Goal: Information Seeking & Learning: Learn about a topic

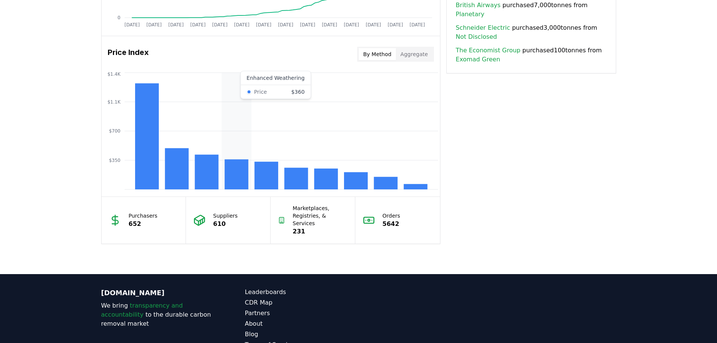
scroll to position [560, 0]
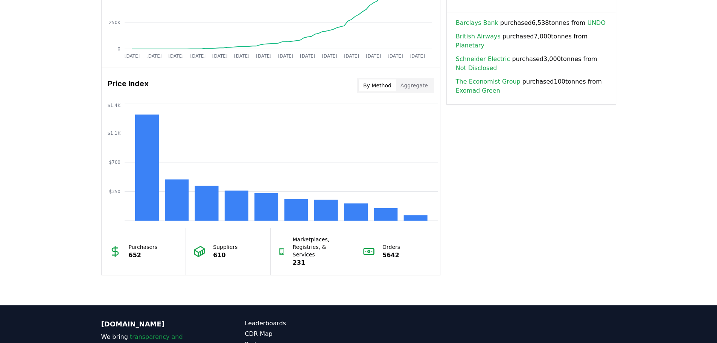
click at [412, 85] on button "Aggregate" at bounding box center [414, 85] width 36 height 12
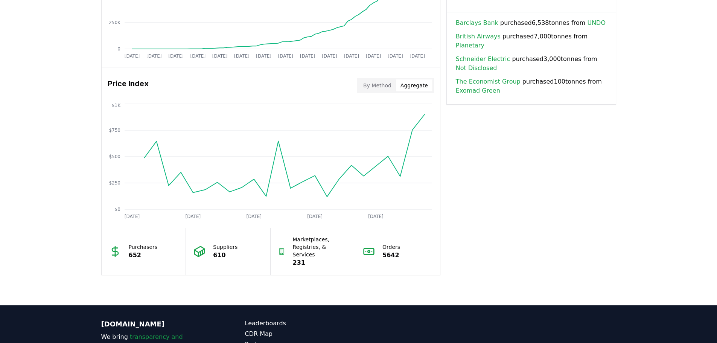
click at [385, 83] on button "By Method" at bounding box center [377, 85] width 37 height 12
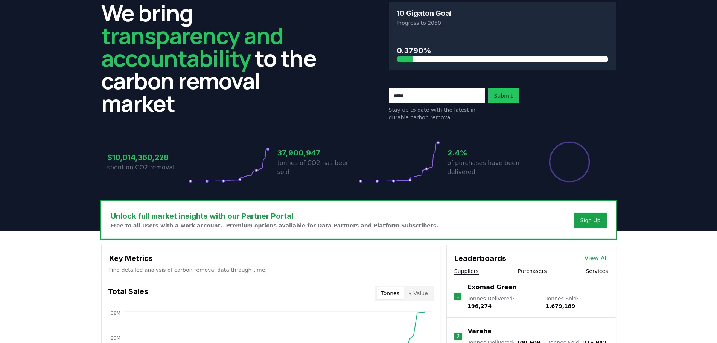
scroll to position [0, 0]
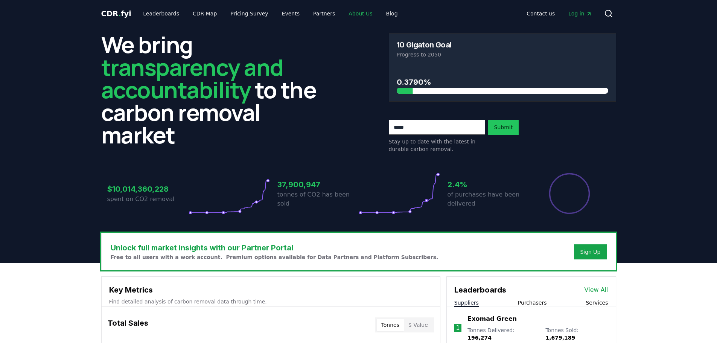
click at [342, 16] on link "About Us" at bounding box center [360, 14] width 36 height 14
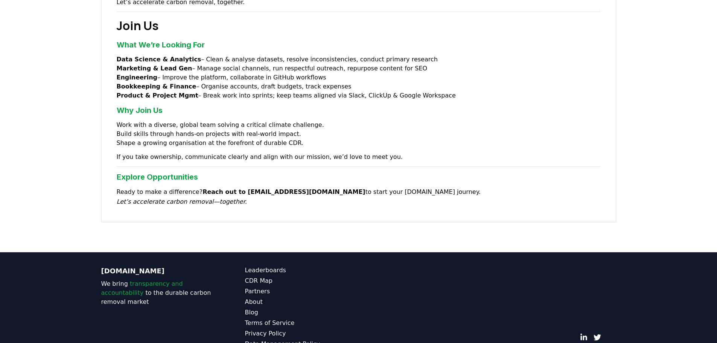
scroll to position [587, 0]
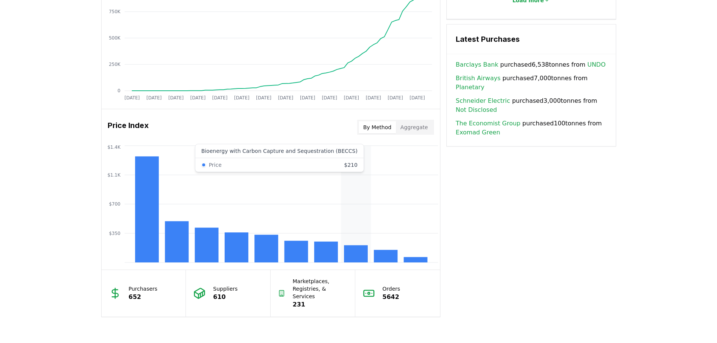
scroll to position [485, 0]
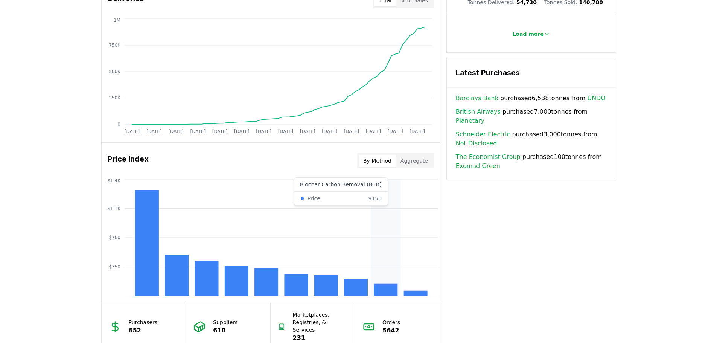
click at [388, 232] on icon "$350 $700 $1.1K $1.4K" at bounding box center [271, 237] width 338 height 120
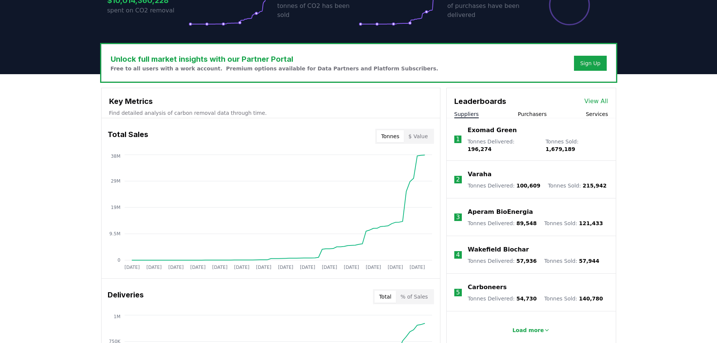
scroll to position [226, 0]
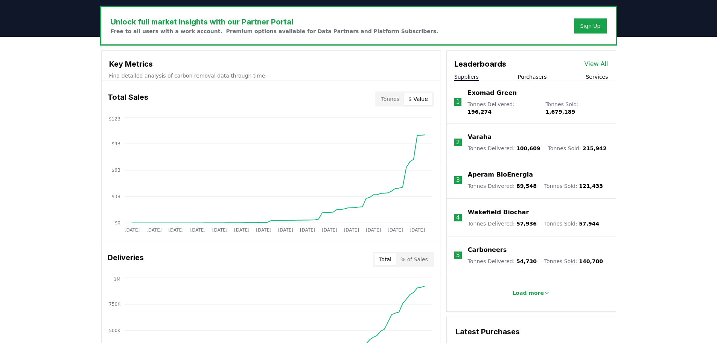
click at [429, 98] on button "$ Value" at bounding box center [418, 99] width 29 height 12
click at [395, 97] on button "Tonnes" at bounding box center [390, 99] width 27 height 12
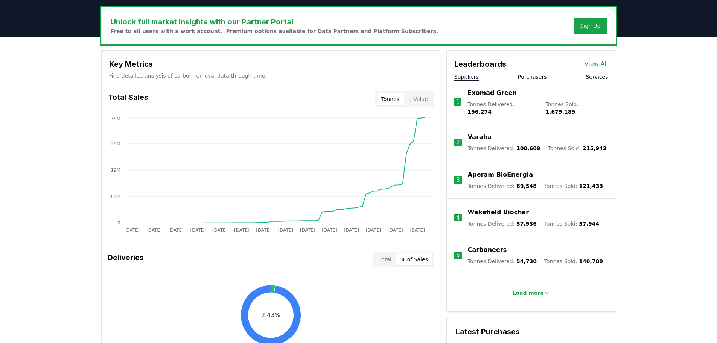
click at [404, 254] on button "% of Sales" at bounding box center [414, 259] width 36 height 12
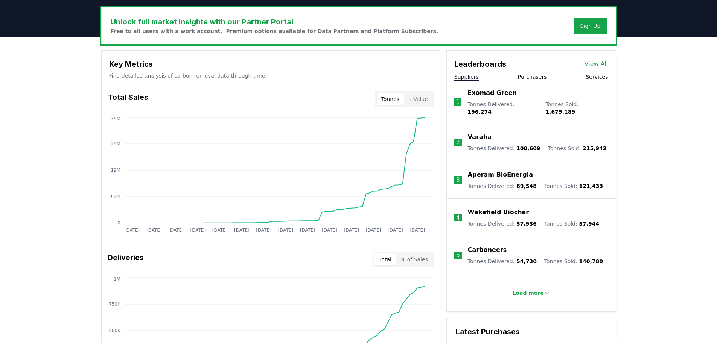
click at [394, 257] on button "Total" at bounding box center [384, 259] width 21 height 12
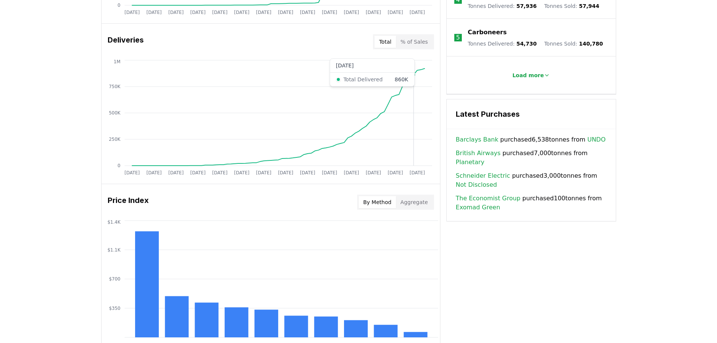
scroll to position [602, 0]
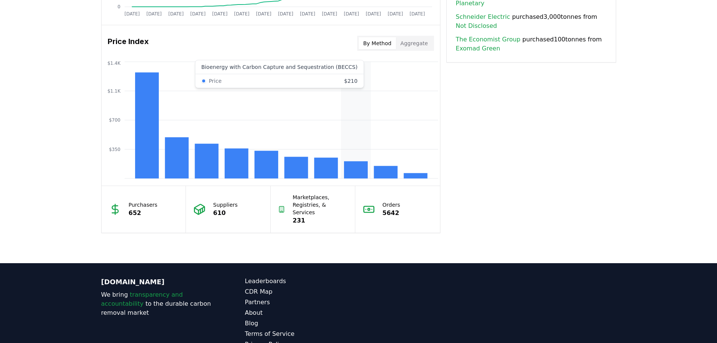
click at [354, 145] on icon "$350 $700 $1.1K $1.4K" at bounding box center [271, 120] width 338 height 120
click at [378, 144] on icon "$350 $700 $1.1K $1.4K" at bounding box center [271, 120] width 338 height 120
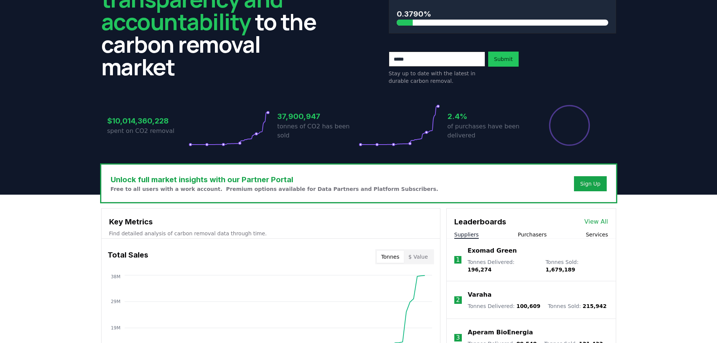
scroll to position [75, 0]
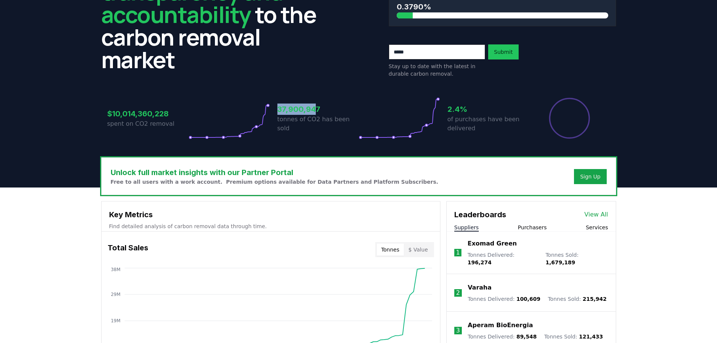
drag, startPoint x: 315, startPoint y: 111, endPoint x: 264, endPoint y: 111, distance: 50.8
click at [264, 111] on div "$10,014,360,228 spent on CO2 removal 37,900,947 tonnes of CO2 has been sold 2.4…" at bounding box center [358, 118] width 503 height 42
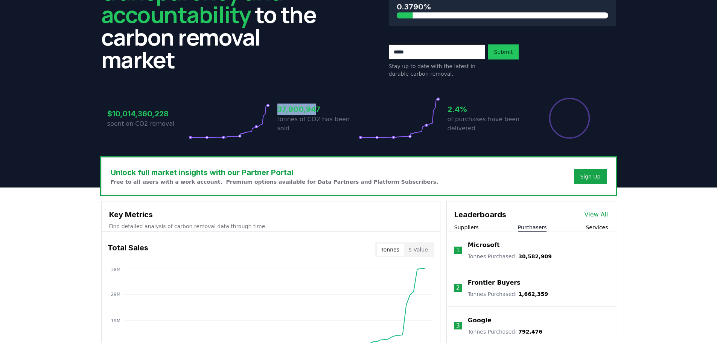
click at [526, 228] on button "Purchasers" at bounding box center [532, 227] width 29 height 8
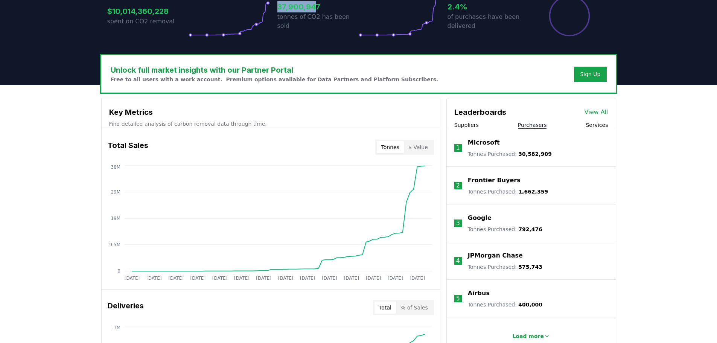
scroll to position [188, 0]
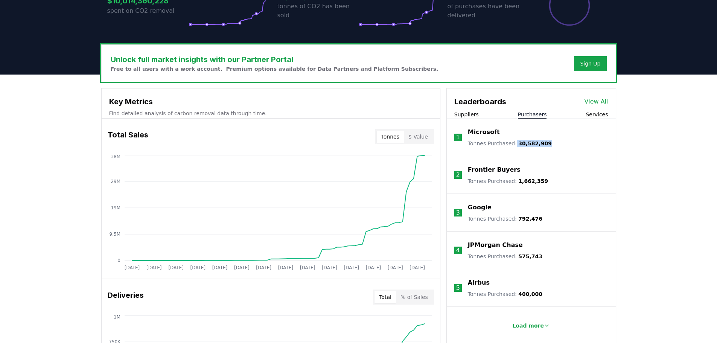
drag, startPoint x: 511, startPoint y: 144, endPoint x: 544, endPoint y: 144, distance: 32.4
click at [544, 144] on li "1 Microsoft Tonnes Purchased : 30,582,909" at bounding box center [531, 138] width 169 height 38
click at [596, 112] on button "Services" at bounding box center [596, 115] width 22 height 8
click at [528, 115] on button "Purchasers" at bounding box center [532, 115] width 29 height 8
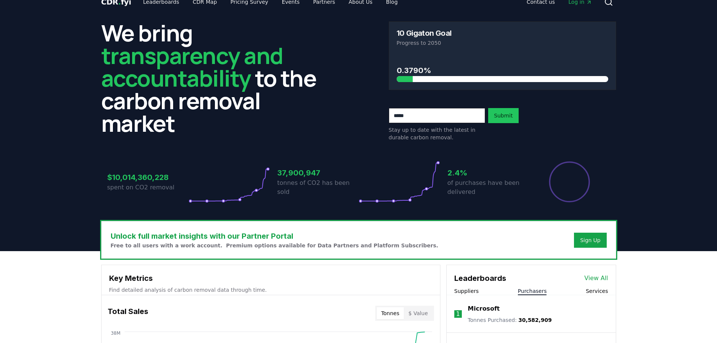
scroll to position [0, 0]
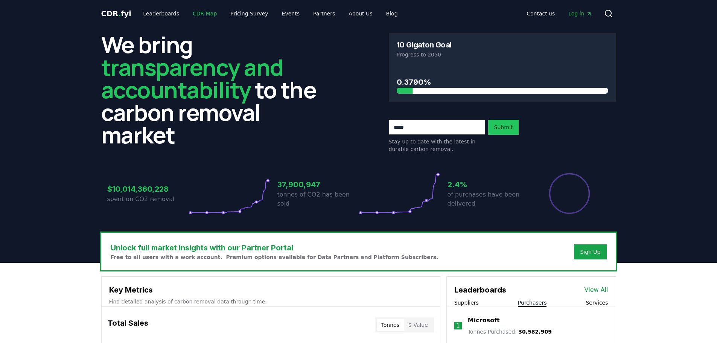
click at [203, 11] on link "CDR Map" at bounding box center [205, 14] width 36 height 14
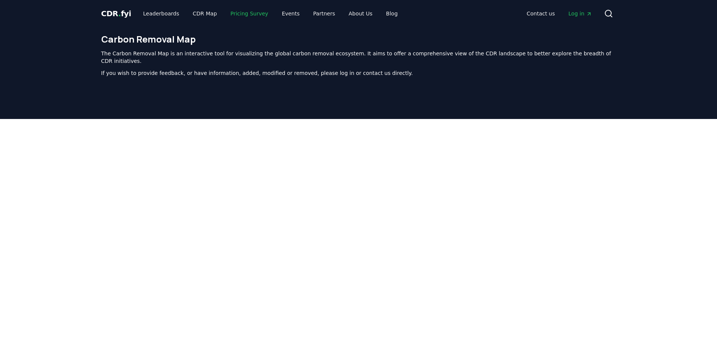
click at [254, 15] on link "Pricing Survey" at bounding box center [249, 14] width 50 height 14
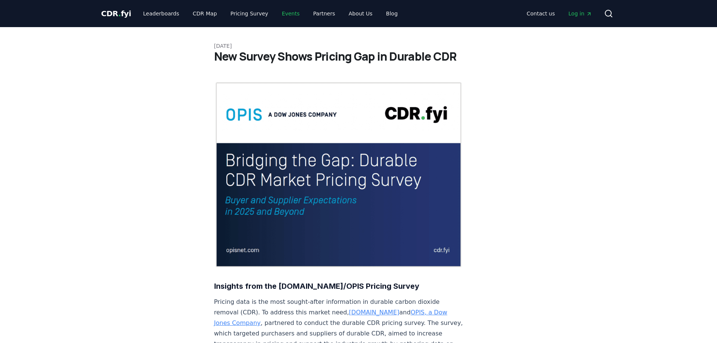
click at [283, 13] on link "Events" at bounding box center [291, 14] width 30 height 14
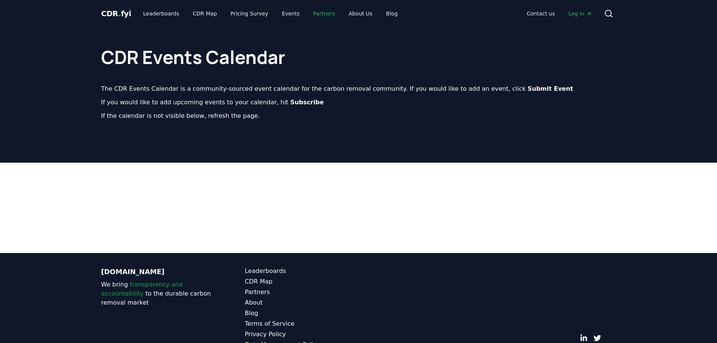
click at [307, 13] on link "Partners" at bounding box center [324, 14] width 34 height 14
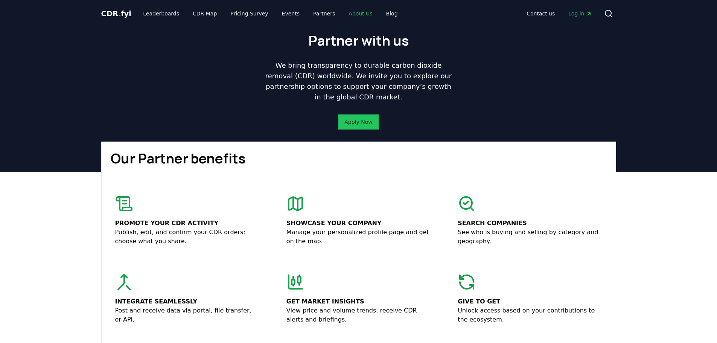
click at [342, 15] on link "About Us" at bounding box center [360, 14] width 36 height 14
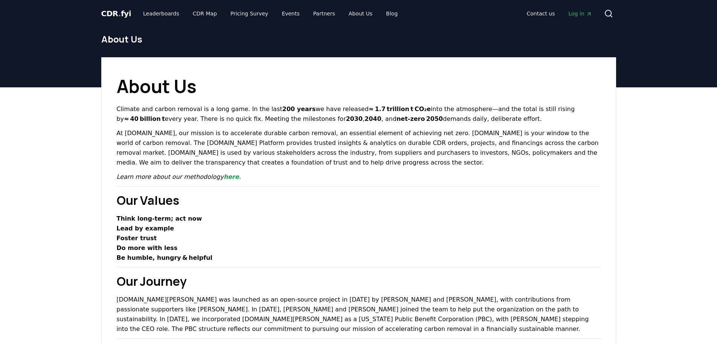
click at [127, 14] on span "CDR . fyi" at bounding box center [116, 13] width 30 height 9
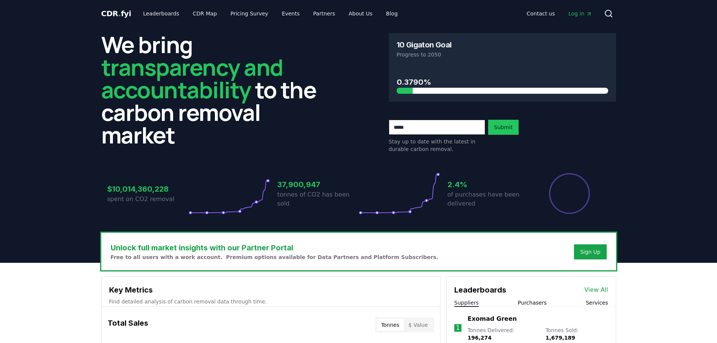
drag, startPoint x: 268, startPoint y: 182, endPoint x: 272, endPoint y: 179, distance: 5.0
click at [272, 179] on div "$10,014,360,228 spent on CO2 removal 37,900,947 tonnes of CO2 has been sold 2.4…" at bounding box center [358, 193] width 503 height 42
drag, startPoint x: 254, startPoint y: 194, endPoint x: 169, endPoint y: 205, distance: 86.1
click at [224, 217] on div "$10,014,360,228 spent on CO2 removal 37,900,947 tonnes of CO2 has been sold 2.4…" at bounding box center [358, 188] width 515 height 63
drag, startPoint x: 107, startPoint y: 187, endPoint x: 197, endPoint y: 189, distance: 90.3
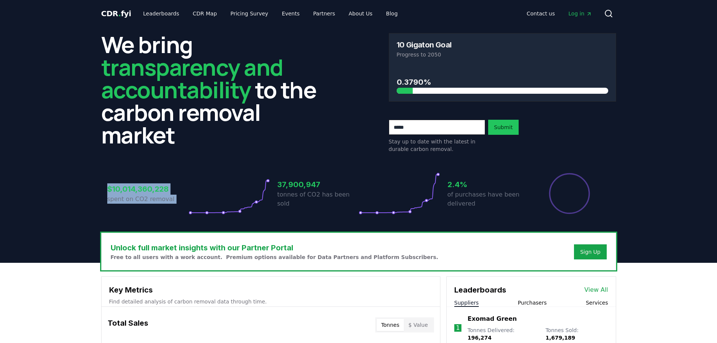
click at [197, 189] on div "$10,014,360,228 spent on CO2 removal" at bounding box center [188, 193] width 163 height 42
click at [143, 194] on h3 "$10,014,360,228" at bounding box center [147, 188] width 81 height 11
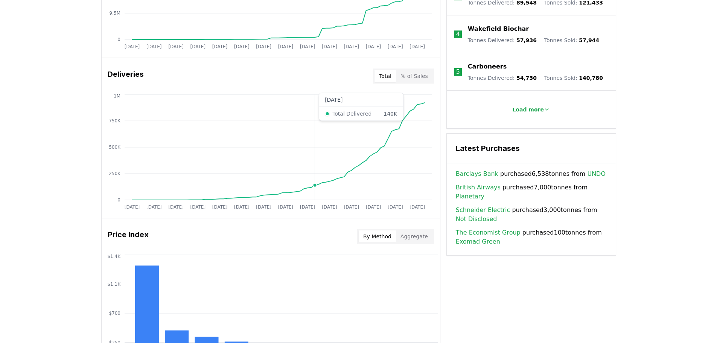
scroll to position [414, 0]
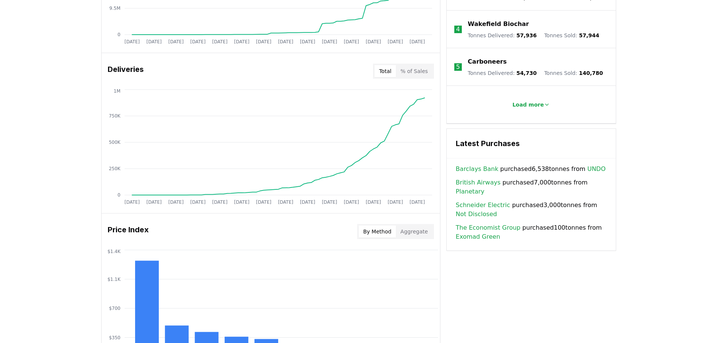
click at [114, 73] on h3 "Deliveries" at bounding box center [126, 71] width 36 height 15
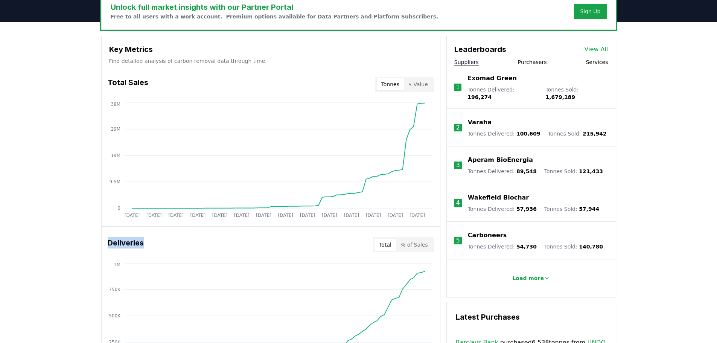
scroll to position [226, 0]
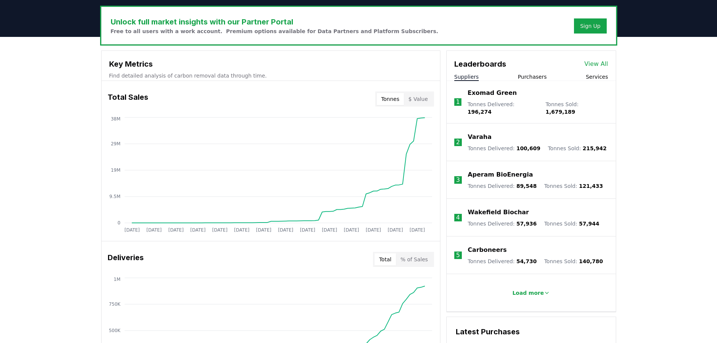
click at [135, 99] on h3 "Total Sales" at bounding box center [128, 98] width 41 height 15
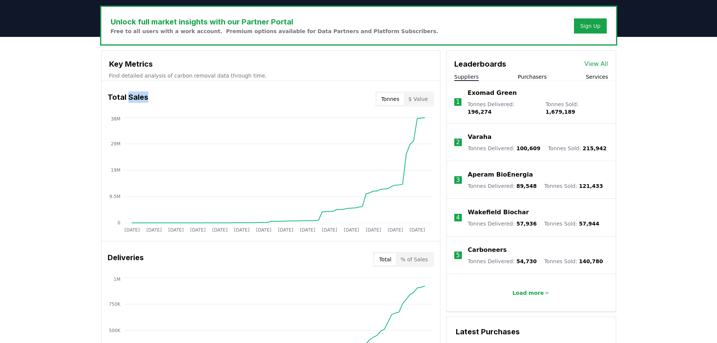
click at [135, 99] on h3 "Total Sales" at bounding box center [128, 98] width 41 height 15
click at [134, 96] on h3 "Total Sales" at bounding box center [128, 98] width 41 height 15
click at [132, 96] on h3 "Total Sales" at bounding box center [128, 98] width 41 height 15
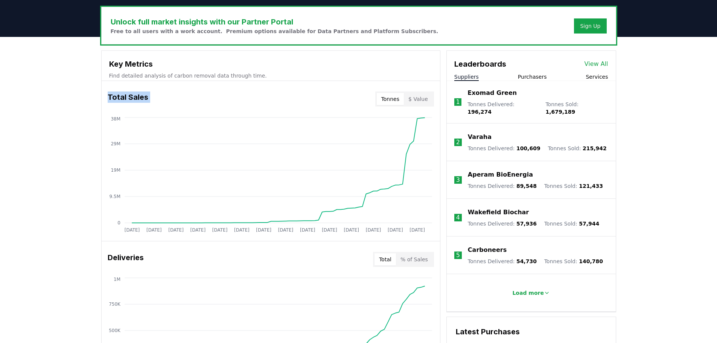
click at [132, 96] on h3 "Total Sales" at bounding box center [128, 98] width 41 height 15
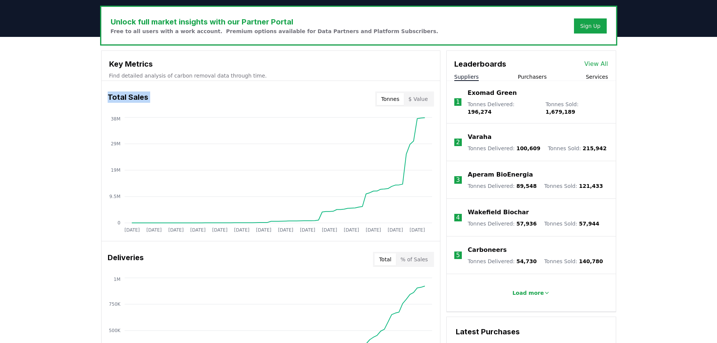
click at [132, 96] on h3 "Total Sales" at bounding box center [128, 98] width 41 height 15
drag, startPoint x: 108, startPoint y: 92, endPoint x: 155, endPoint y: 97, distance: 47.2
click at [155, 97] on div "Total Sales Tonnes $ Value" at bounding box center [271, 98] width 338 height 27
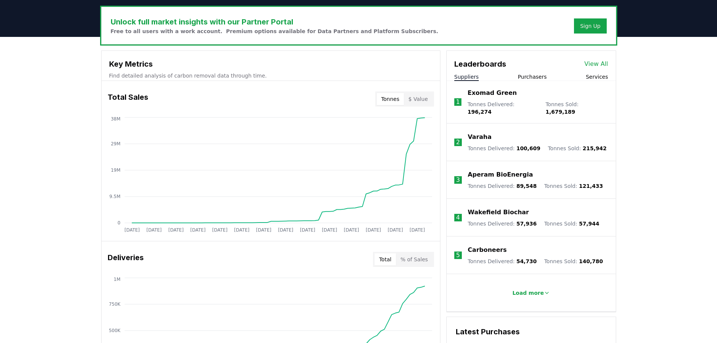
click at [493, 109] on p "Tonnes Delivered : 196,274" at bounding box center [502, 107] width 70 height 15
click at [530, 97] on div "Exomad Green" at bounding box center [537, 92] width 140 height 9
click at [527, 289] on p "Load more" at bounding box center [528, 293] width 32 height 8
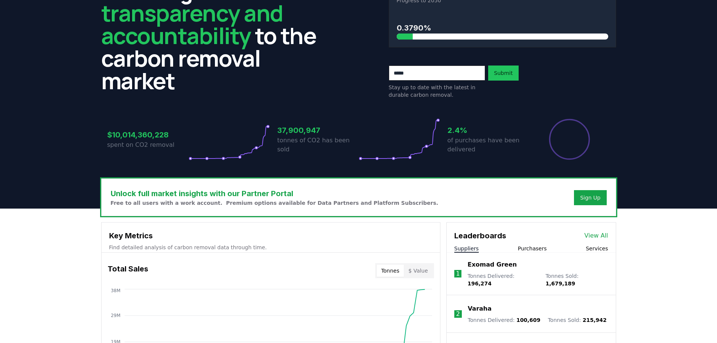
scroll to position [0, 0]
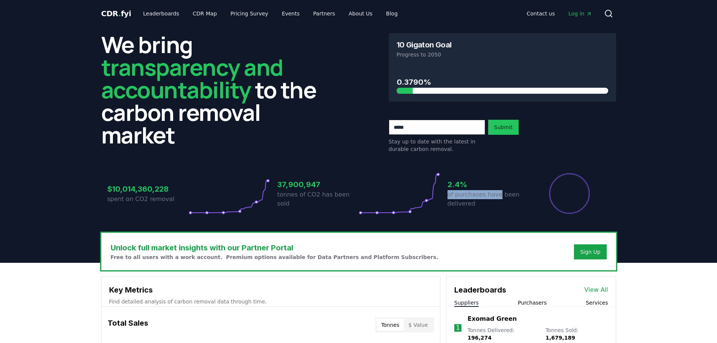
drag, startPoint x: 474, startPoint y: 172, endPoint x: 496, endPoint y: 197, distance: 33.1
click at [496, 197] on div "$10,014,360,228 spent on CO2 removal 37,900,947 tonnes of CO2 has been sold 2.4…" at bounding box center [358, 188] width 515 height 63
drag, startPoint x: 446, startPoint y: 183, endPoint x: 489, endPoint y: 208, distance: 49.8
click at [489, 208] on div "$10,014,360,228 spent on CO2 removal 37,900,947 tonnes of CO2 has been sold 2.4…" at bounding box center [358, 193] width 503 height 42
click at [481, 194] on p "of purchases have been delivered" at bounding box center [487, 199] width 81 height 18
